Goal: Information Seeking & Learning: Learn about a topic

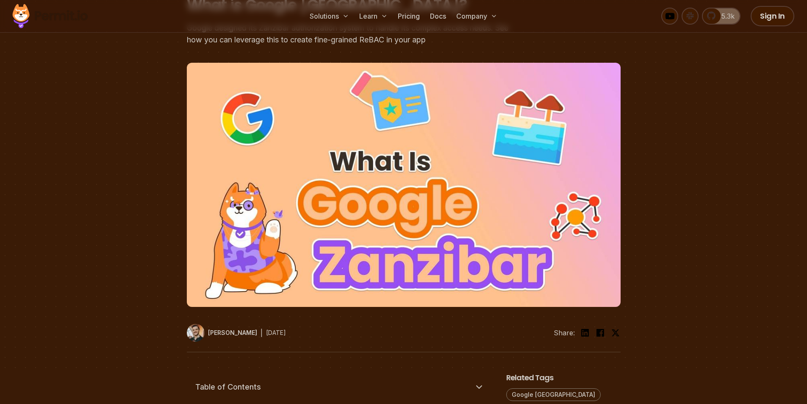
scroll to position [40, 0]
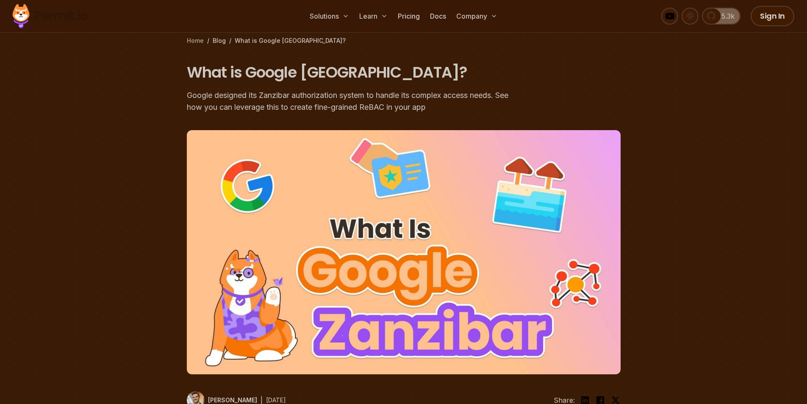
click at [196, 39] on link "Home" at bounding box center [195, 40] width 17 height 8
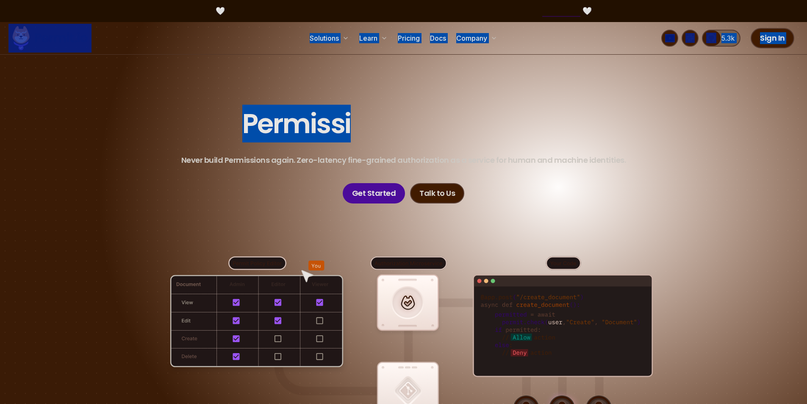
drag, startPoint x: 111, startPoint y: 39, endPoint x: 380, endPoint y: 93, distance: 274.3
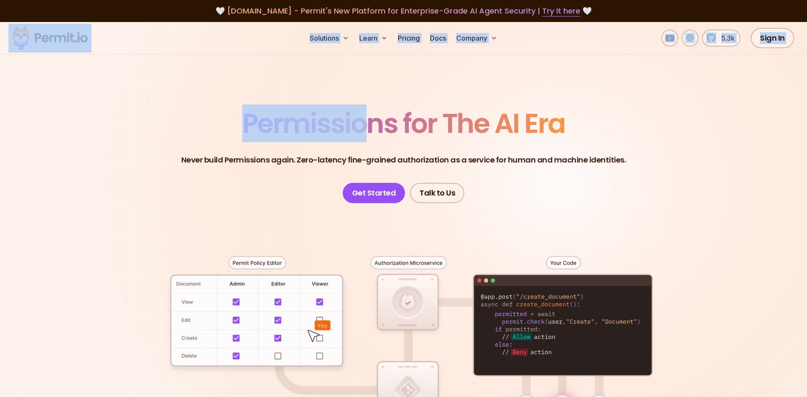
click at [541, 59] on section "Permissions for The AI Era Never build Permissions again. Zero-latency fine-gra…" at bounding box center [403, 301] width 807 height 559
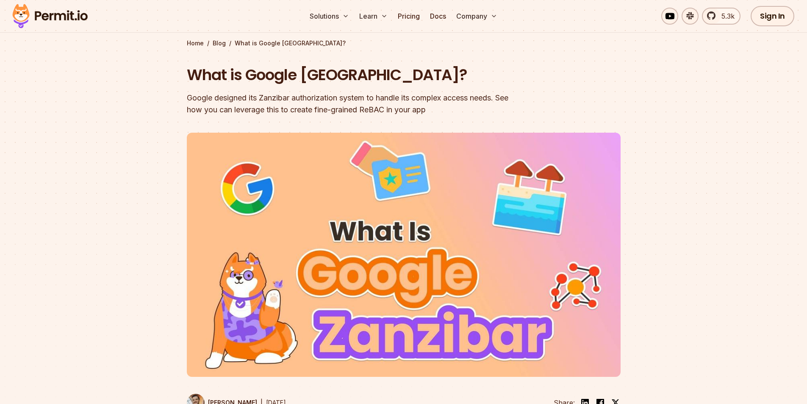
scroll to position [40, 0]
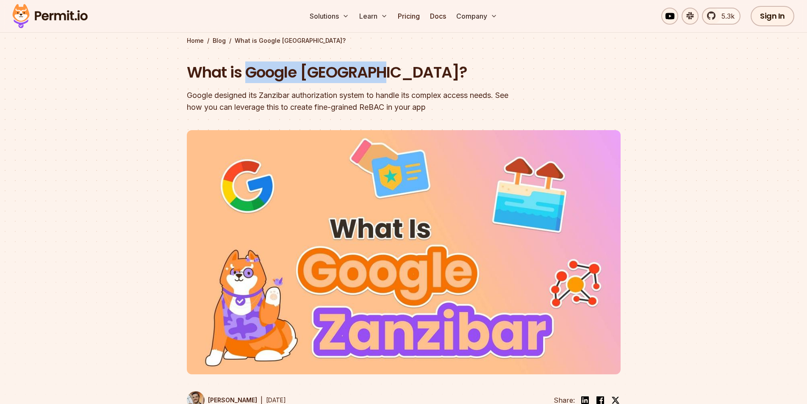
drag, startPoint x: 249, startPoint y: 75, endPoint x: 371, endPoint y: 76, distance: 122.4
click at [371, 76] on h1 "What is Google Zanzibar?" at bounding box center [349, 72] width 325 height 21
click at [377, 73] on h1 "What is Google Zanzibar?" at bounding box center [349, 72] width 325 height 21
drag, startPoint x: 366, startPoint y: 70, endPoint x: 245, endPoint y: 67, distance: 120.3
click at [245, 67] on h1 "What is Google Zanzibar?" at bounding box center [349, 72] width 325 height 21
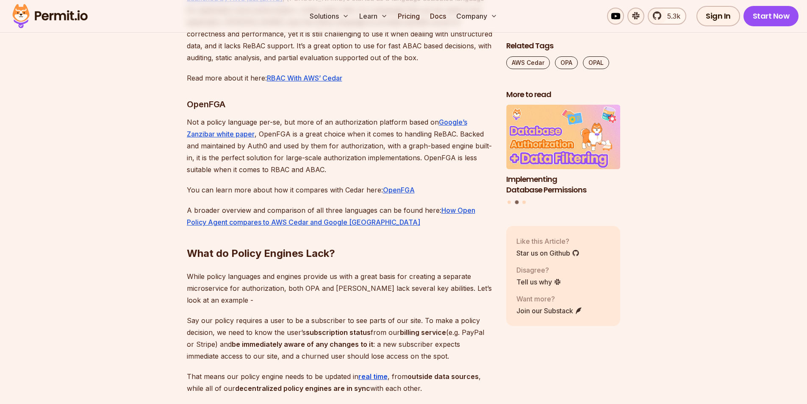
scroll to position [3417, 0]
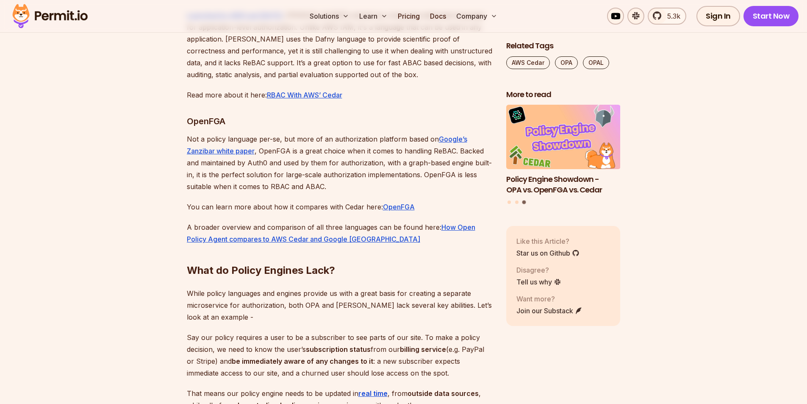
click at [440, 191] on p "Not a policy language per-se, but more of an authorization platform based on Go…" at bounding box center [340, 162] width 306 height 59
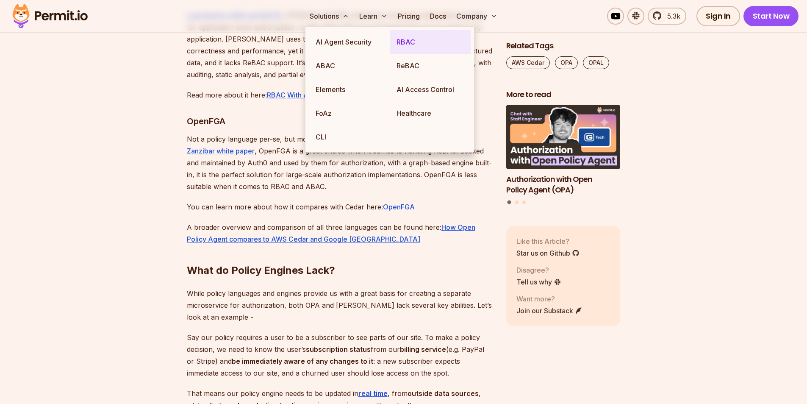
click at [413, 43] on link "RBAC" at bounding box center [430, 42] width 81 height 24
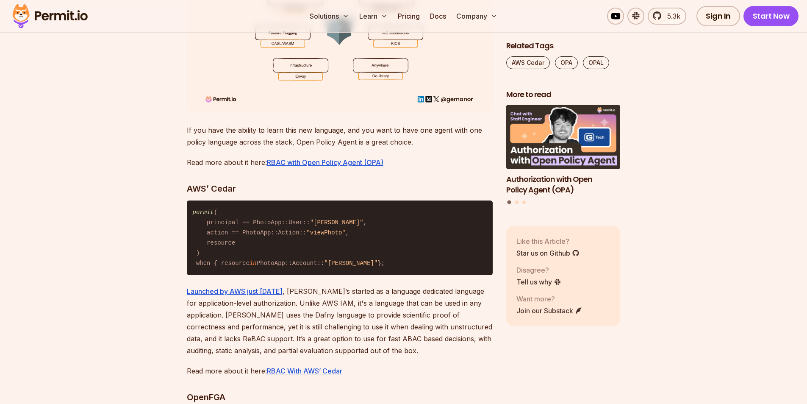
scroll to position [3417, 0]
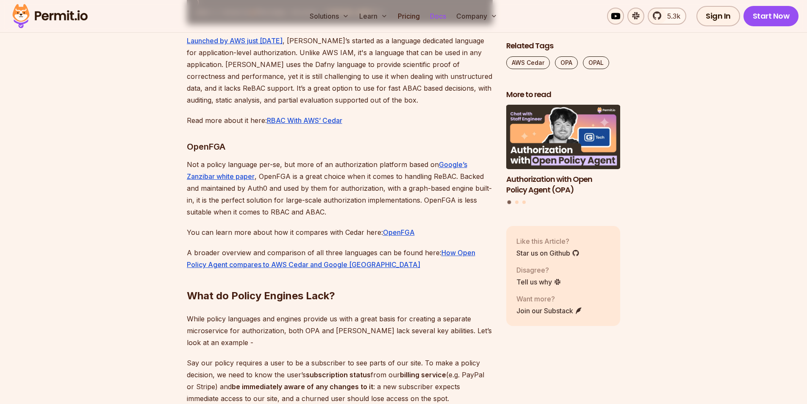
click at [436, 14] on link "Docs" at bounding box center [438, 16] width 23 height 17
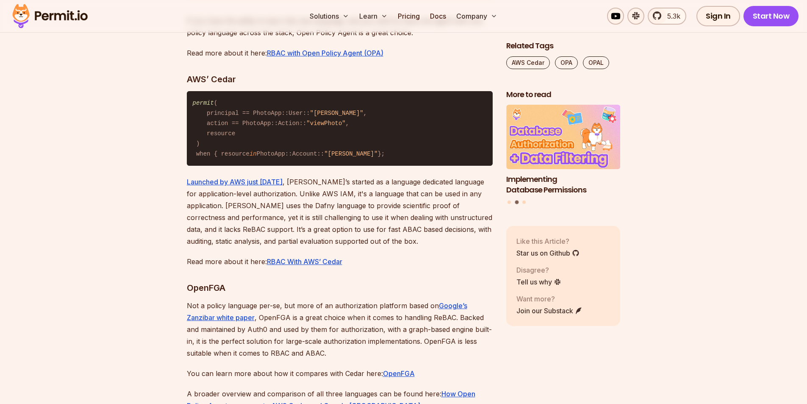
scroll to position [3361, 0]
